Goal: Task Accomplishment & Management: Manage account settings

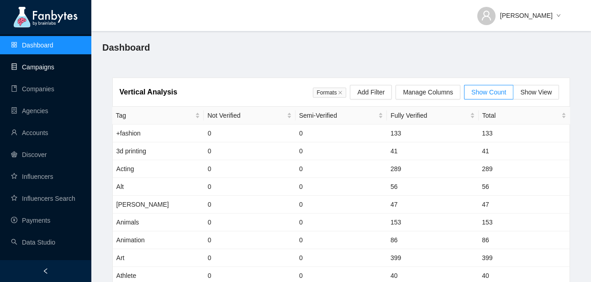
click at [39, 63] on link "Campaigns" at bounding box center [32, 66] width 43 height 7
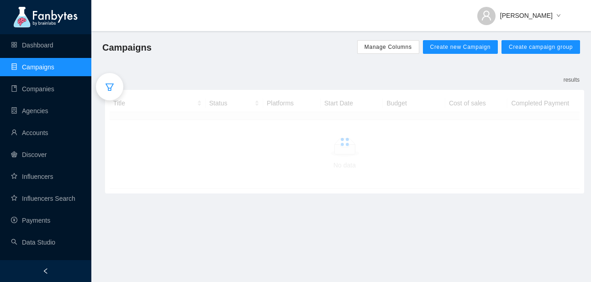
click at [104, 84] on div at bounding box center [109, 86] width 27 height 27
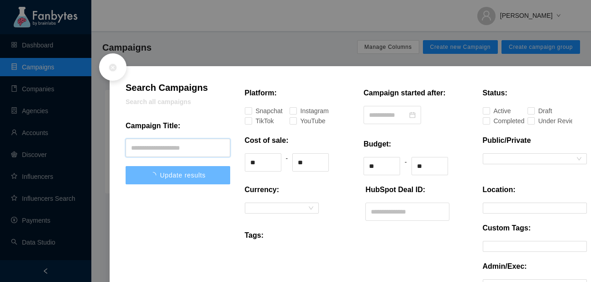
click at [173, 140] on input "text" at bounding box center [178, 148] width 105 height 18
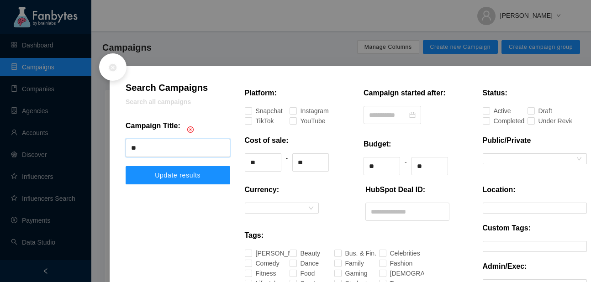
type input "*"
type input "*****"
click at [181, 169] on button "Update results" at bounding box center [178, 175] width 105 height 18
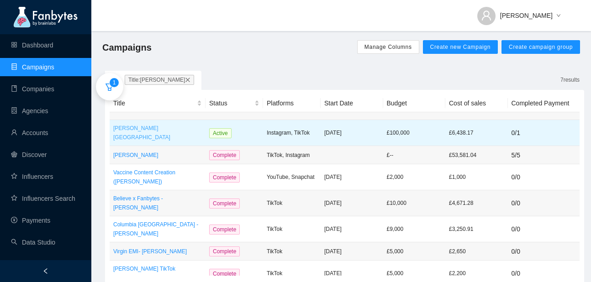
click at [134, 132] on p "[PERSON_NAME] [GEOGRAPHIC_DATA]" at bounding box center [157, 133] width 89 height 18
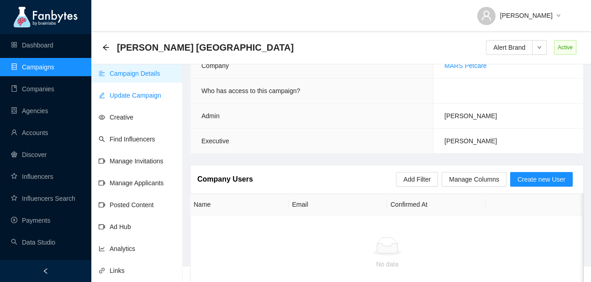
scroll to position [26, 0]
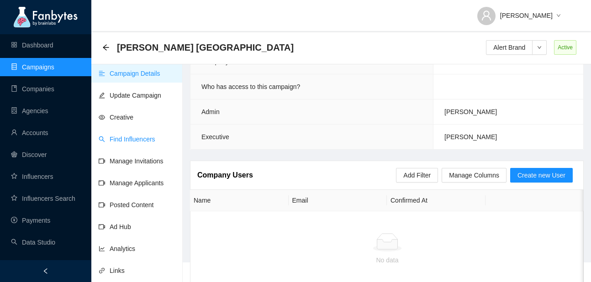
click at [147, 136] on link "Find Influencers" at bounding box center [127, 139] width 57 height 7
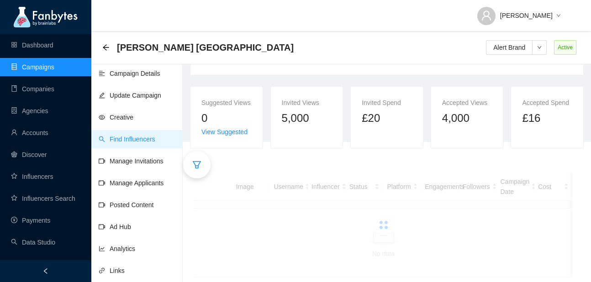
scroll to position [157, 0]
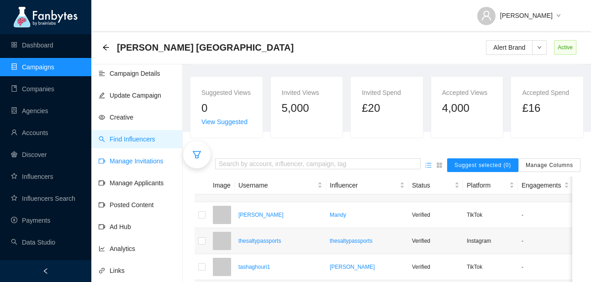
click at [137, 159] on link "Manage Invitations" at bounding box center [131, 161] width 65 height 7
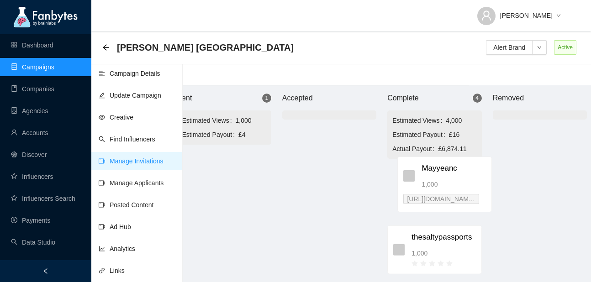
scroll to position [9, 127]
drag, startPoint x: 332, startPoint y: 169, endPoint x: 431, endPoint y: 169, distance: 99.1
click at [431, 169] on div "Brand Approved Sent 1 Estimated Views 1,000 Estimated Payout £4 Mayyeanc 1,000 …" at bounding box center [324, 183] width 548 height 197
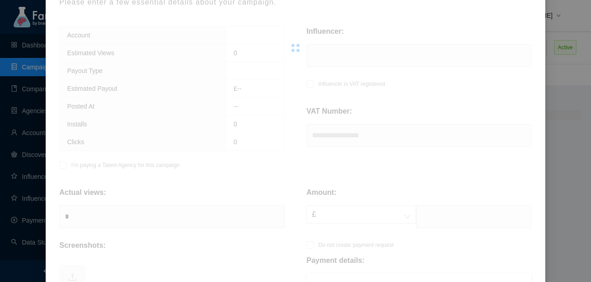
scroll to position [116, 0]
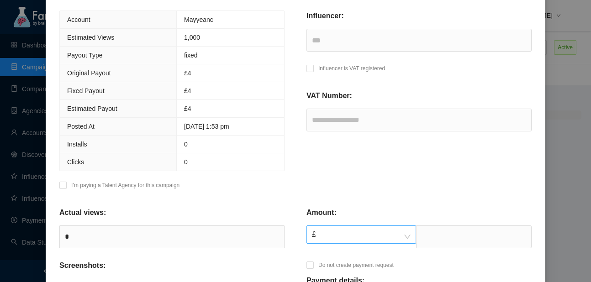
click at [353, 243] on span "£" at bounding box center [361, 234] width 99 height 17
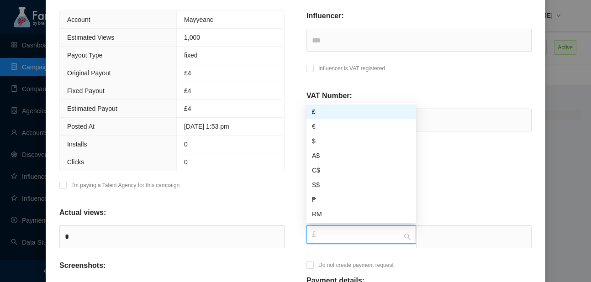
click at [332, 116] on div "£" at bounding box center [361, 112] width 99 height 10
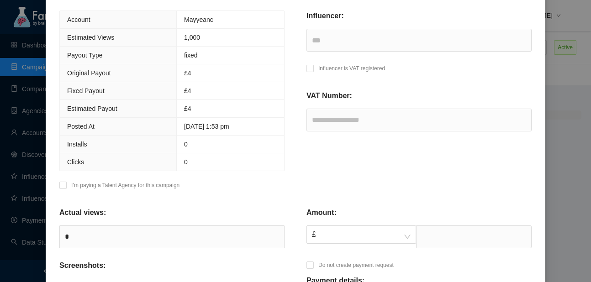
click at [448, 239] on input "text" at bounding box center [474, 237] width 116 height 23
type input "*******"
click at [325, 161] on div "Influencer: *** Influencer is VAT registered VAT Number:" at bounding box center [419, 103] width 247 height 185
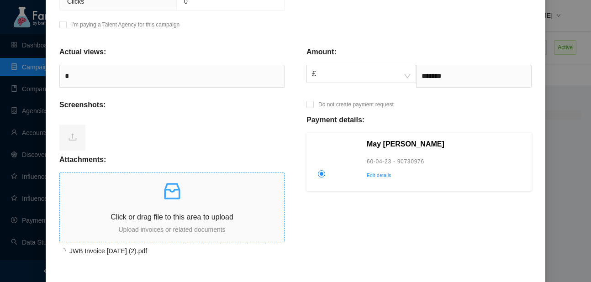
scroll to position [337, 0]
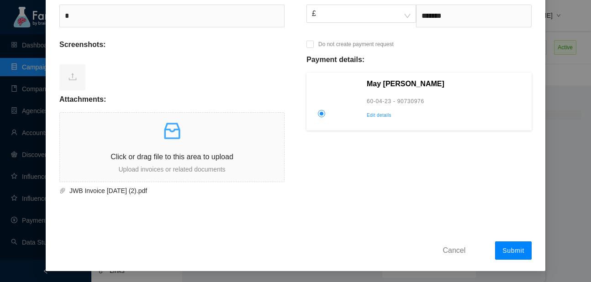
click at [511, 247] on span "Submit" at bounding box center [513, 250] width 22 height 7
